Goal: Task Accomplishment & Management: Use online tool/utility

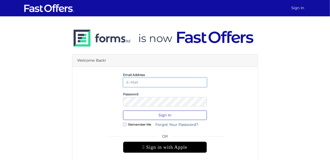
type input "gy.realtor@outlook.com"
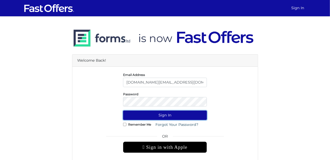
click at [165, 114] on button "Sign In" at bounding box center [165, 115] width 84 height 9
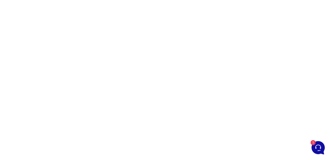
scroll to position [23, 0]
